Goal: Task Accomplishment & Management: Use online tool/utility

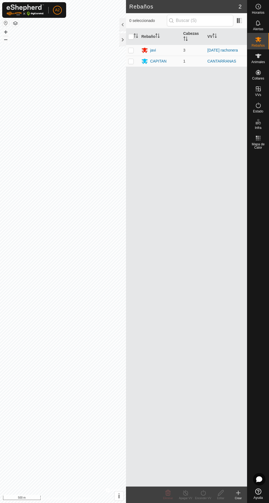
click at [160, 50] on div "javi" at bounding box center [160, 50] width 38 height 7
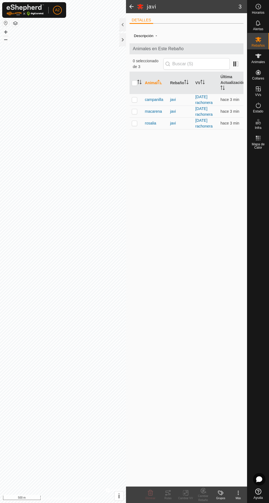
click at [175, 103] on div "javi" at bounding box center [180, 100] width 21 height 6
click at [179, 103] on div "javi" at bounding box center [180, 100] width 21 height 6
click at [134, 102] on p-checkbox at bounding box center [134, 99] width 5 height 4
checkbox input "true"
click at [167, 498] on div "Rutas" at bounding box center [168, 498] width 18 height 4
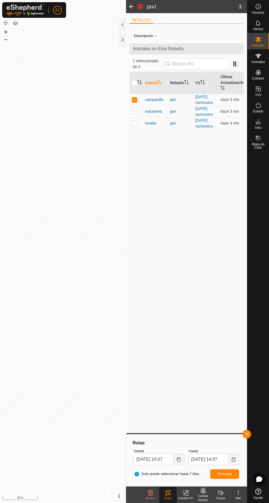
click at [121, 41] on div at bounding box center [122, 39] width 7 height 13
